Goal: Navigation & Orientation: Find specific page/section

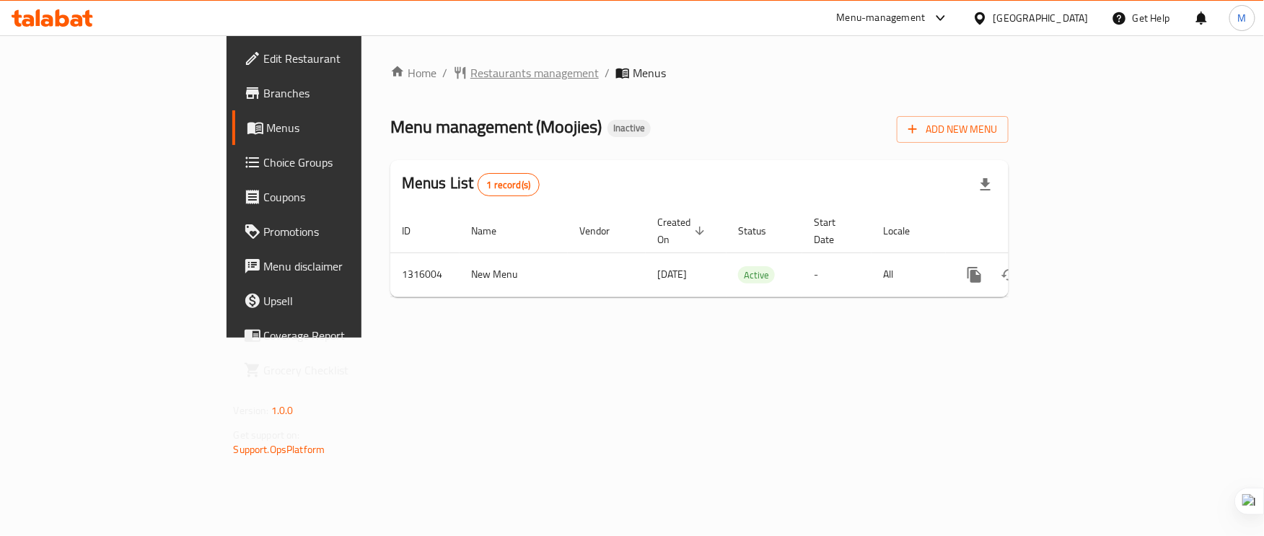
click at [470, 64] on span "Restaurants management" at bounding box center [534, 72] width 128 height 17
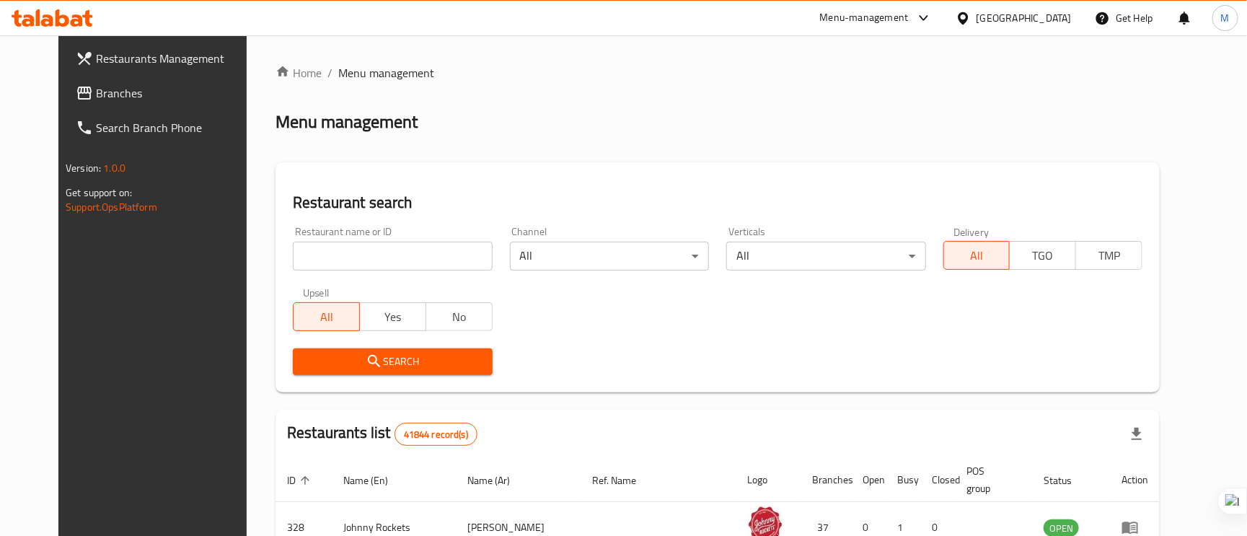
click at [97, 85] on span "Branches" at bounding box center [175, 92] width 159 height 17
